Goal: Obtain resource: Download file/media

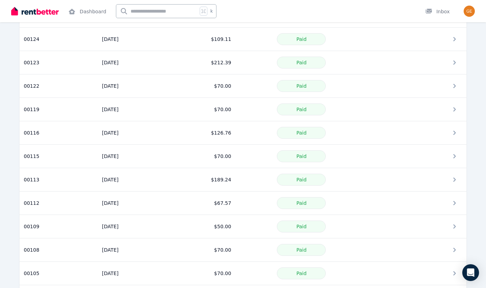
scroll to position [174, 0]
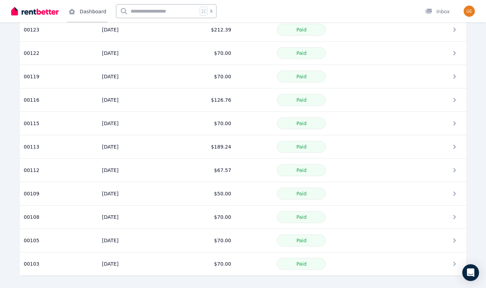
click at [85, 10] on link "Dashboard" at bounding box center [87, 11] width 41 height 22
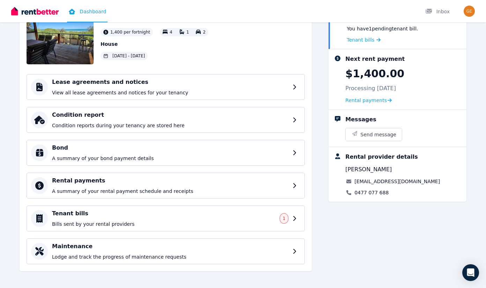
scroll to position [56, 0]
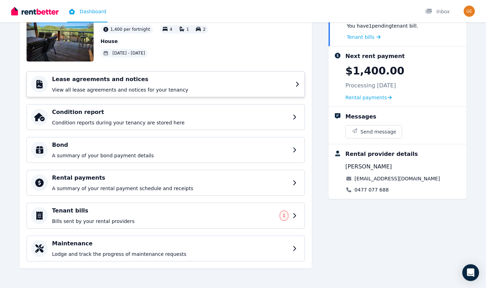
click at [216, 84] on div "Lease agreements and notices View all lease agreements and notices for your ten…" at bounding box center [171, 84] width 239 height 18
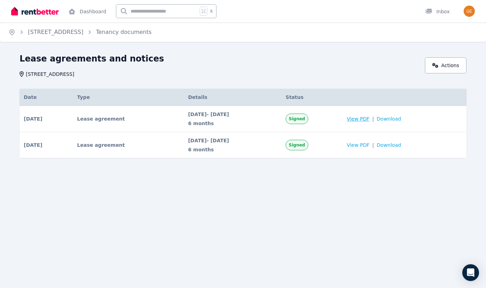
click at [370, 118] on span "View PDF" at bounding box center [358, 118] width 23 height 7
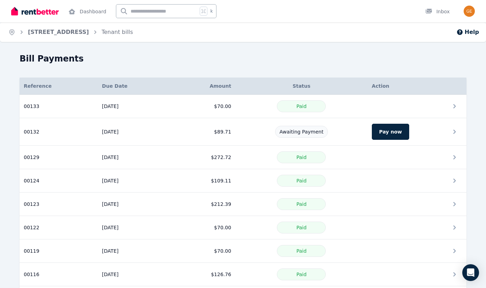
click at [42, 11] on img at bounding box center [35, 11] width 48 height 10
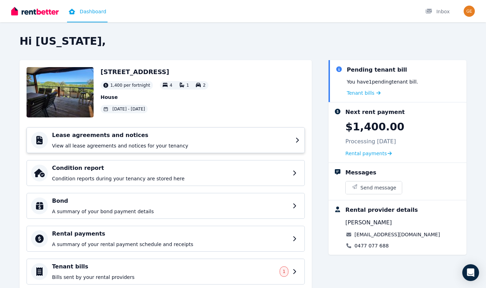
click at [185, 145] on p "View all lease agreements and notices for your tenancy" at bounding box center [171, 145] width 239 height 7
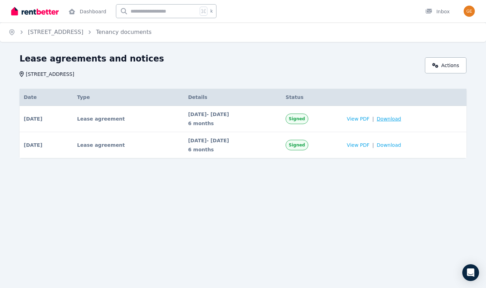
click at [401, 118] on span "Download" at bounding box center [389, 118] width 24 height 7
click at [401, 143] on span "Download" at bounding box center [389, 144] width 24 height 7
